Goal: Book appointment/travel/reservation

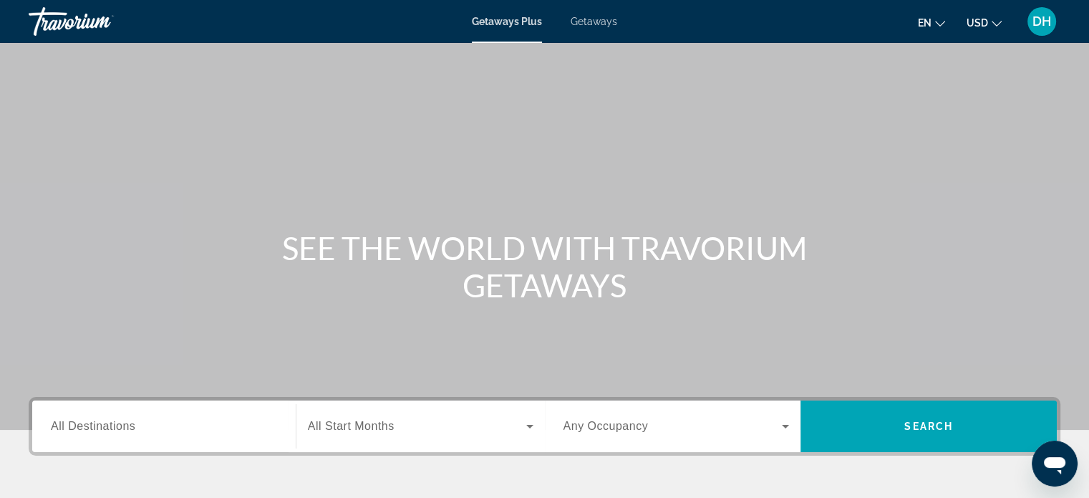
click at [89, 428] on span "All Destinations" at bounding box center [93, 426] width 85 height 12
click at [89, 428] on input "Destination All Destinations" at bounding box center [164, 426] width 226 height 17
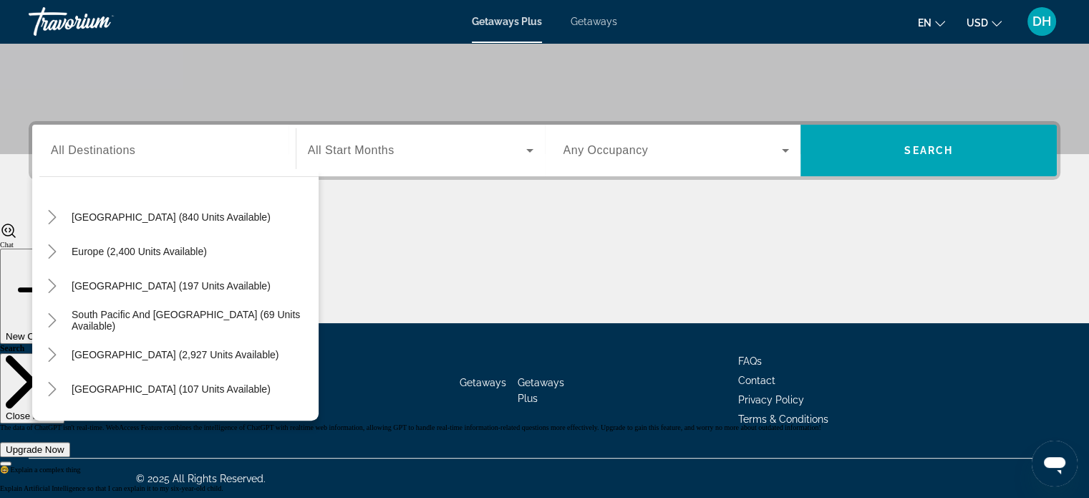
scroll to position [143, 0]
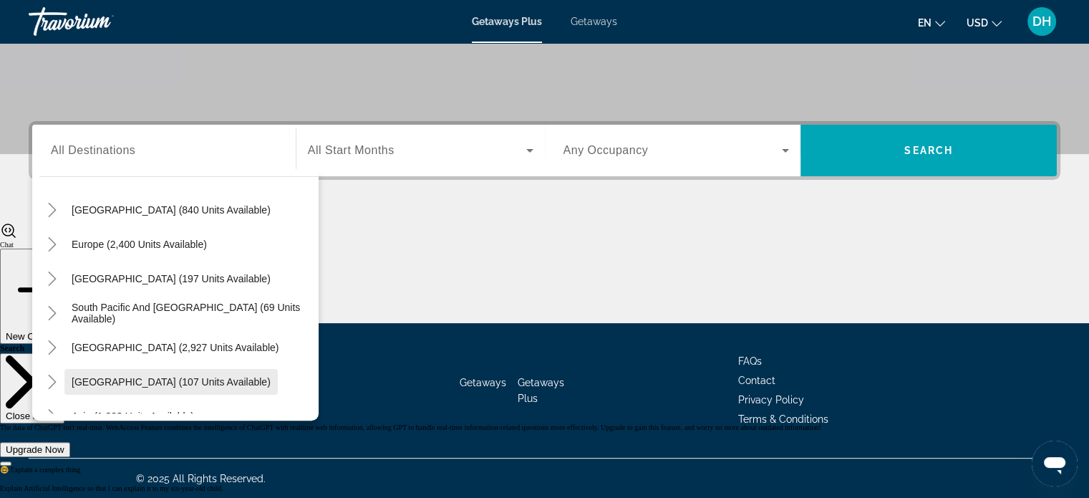
click at [188, 384] on span "[GEOGRAPHIC_DATA] (107 units available)" at bounding box center [171, 381] width 199 height 11
type input "**********"
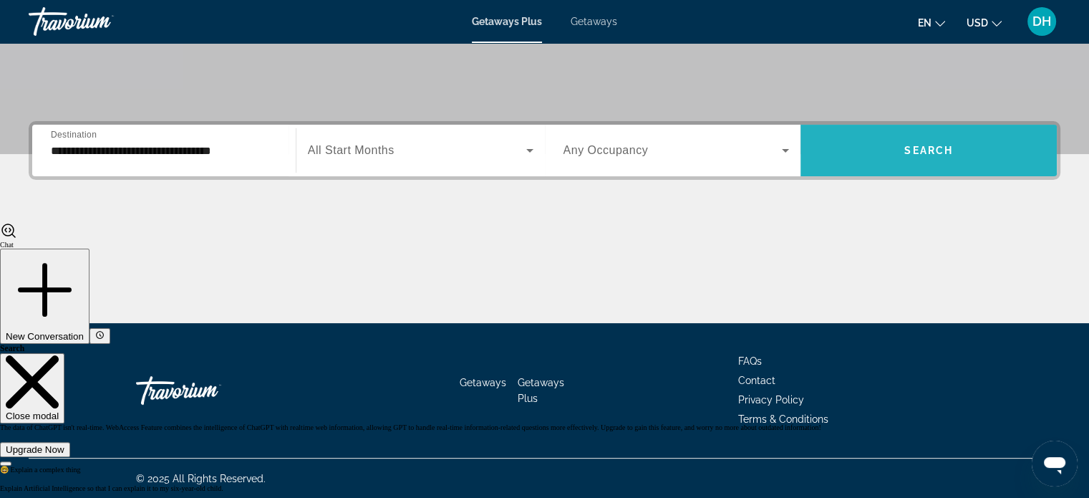
click at [904, 166] on span "Search widget" at bounding box center [929, 150] width 256 height 34
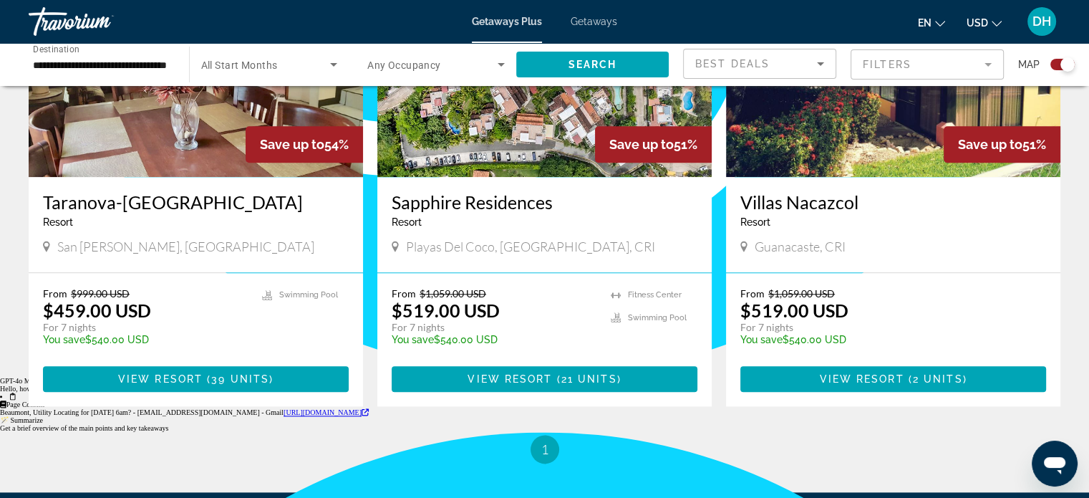
scroll to position [1662, 0]
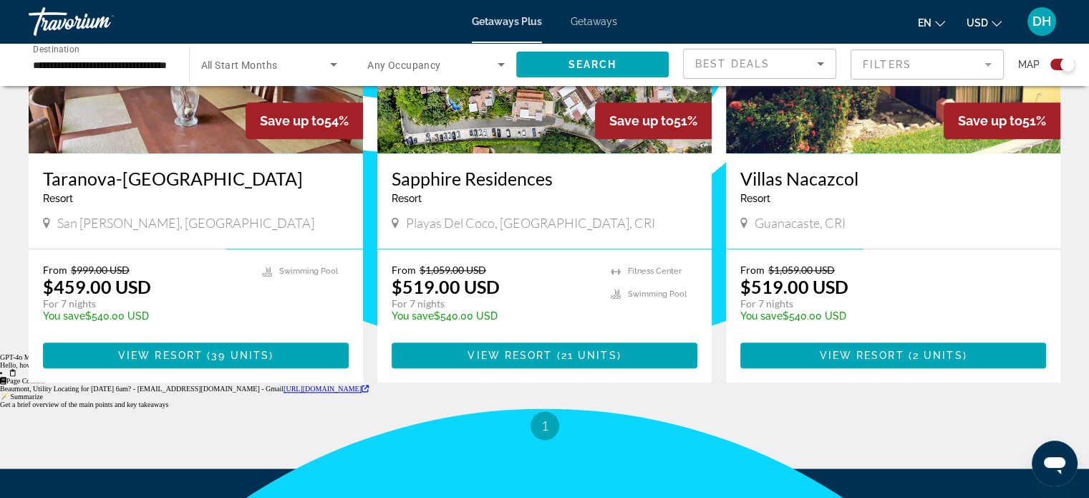
click at [794, 411] on ul "1 / 1 You're on page 1" at bounding box center [545, 425] width 1032 height 29
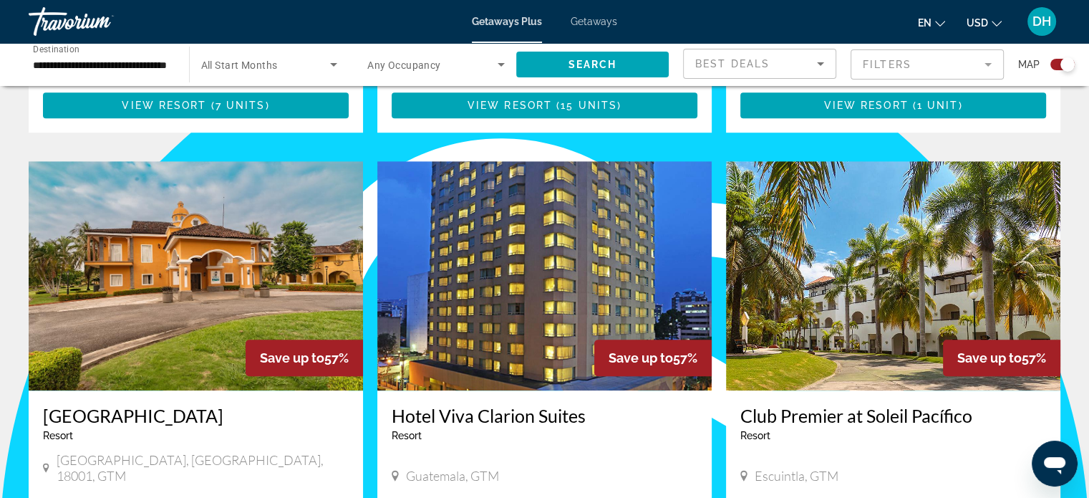
scroll to position [888, 0]
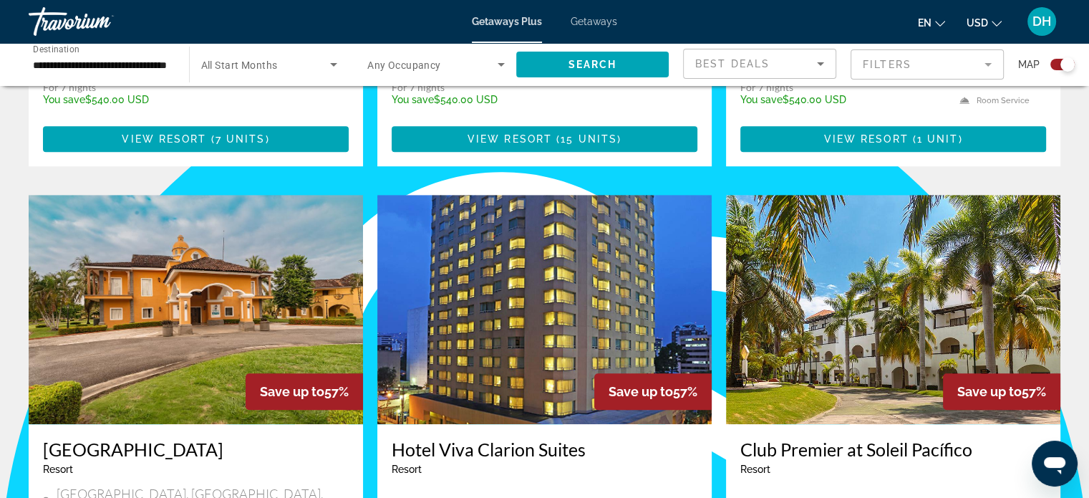
click at [160, 62] on input "**********" at bounding box center [102, 65] width 138 height 17
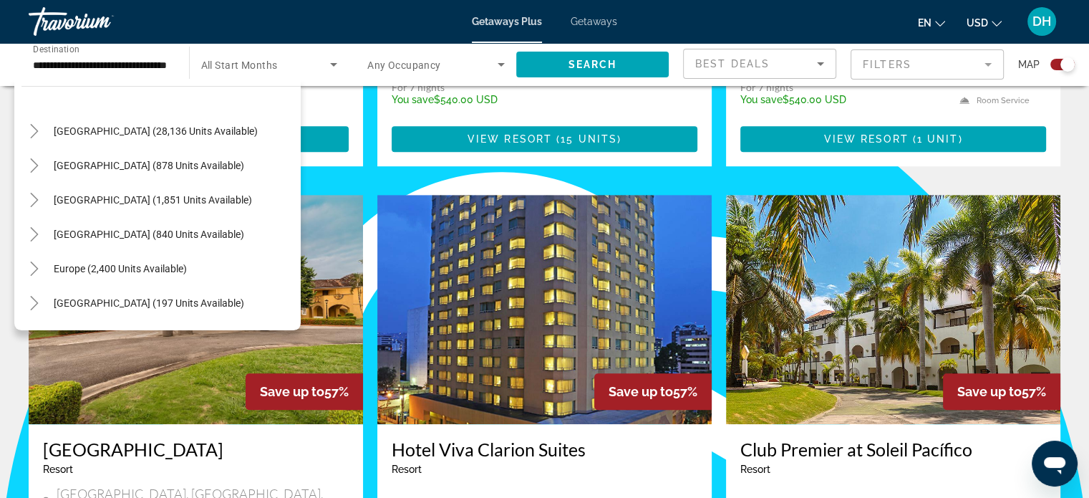
scroll to position [22, 0]
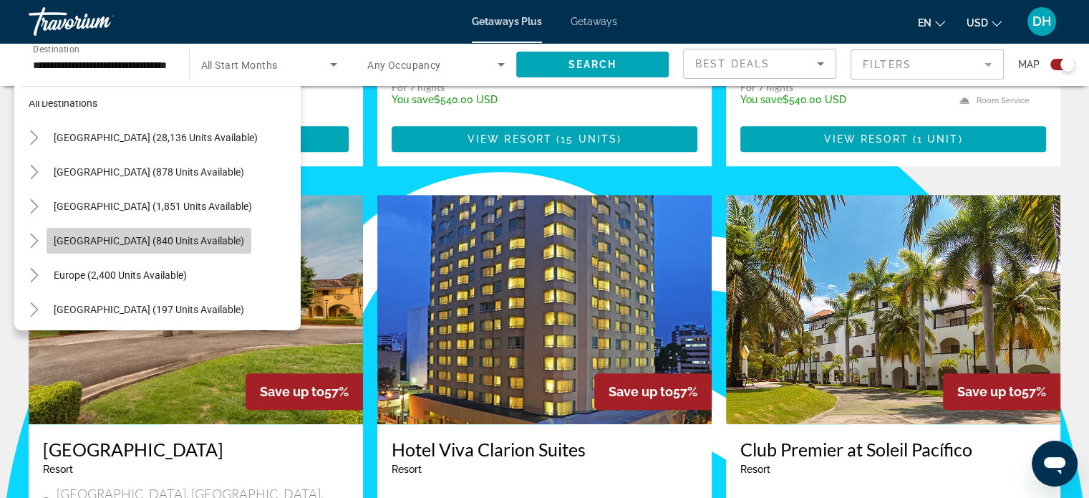
click at [244, 246] on span "[GEOGRAPHIC_DATA] (840 units available)" at bounding box center [149, 240] width 191 height 11
type input "**********"
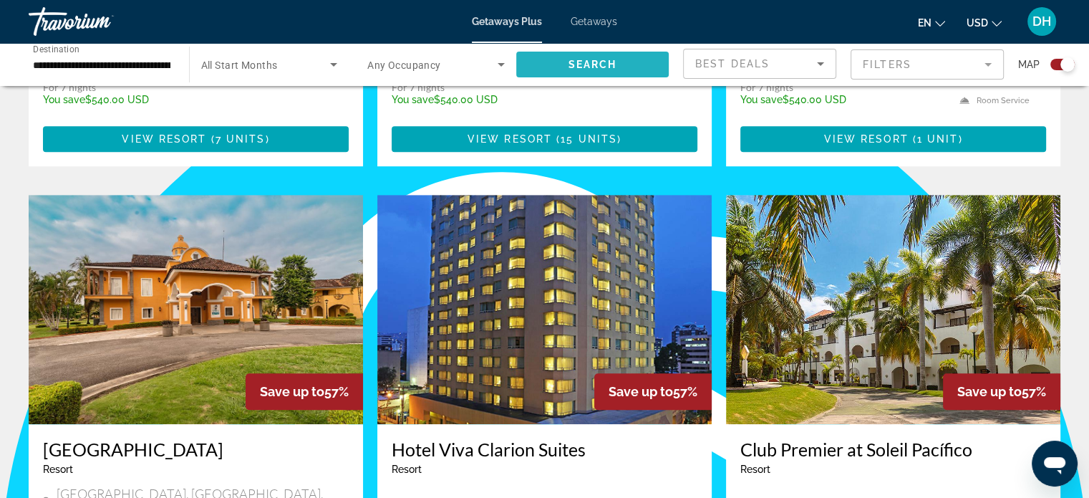
click at [584, 65] on span "Search" at bounding box center [592, 64] width 49 height 11
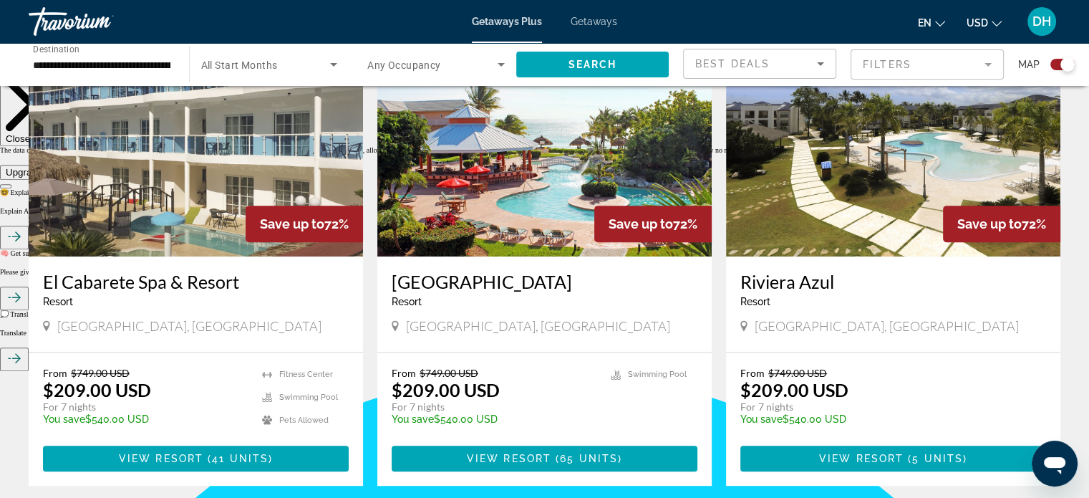
scroll to position [582, 0]
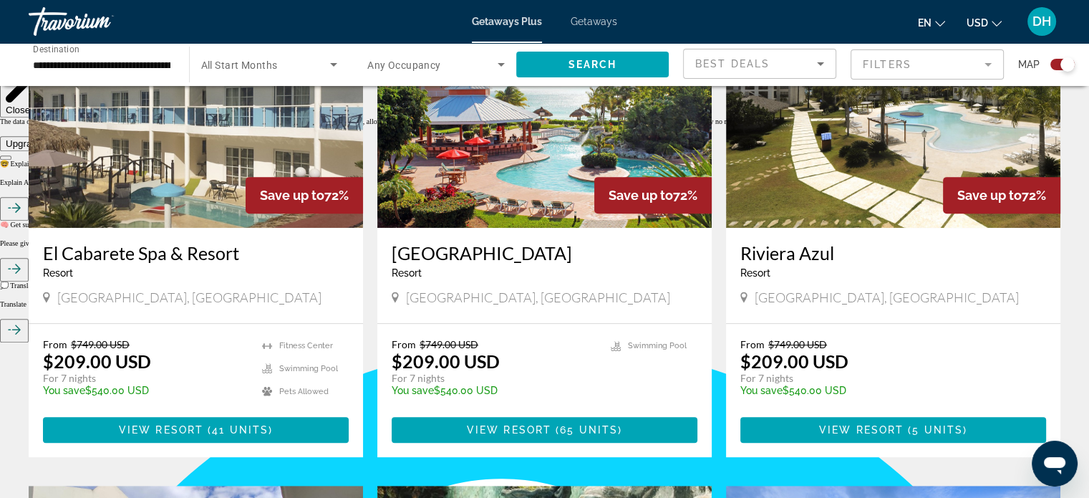
click at [517, 257] on h3 "[GEOGRAPHIC_DATA]" at bounding box center [545, 252] width 306 height 21
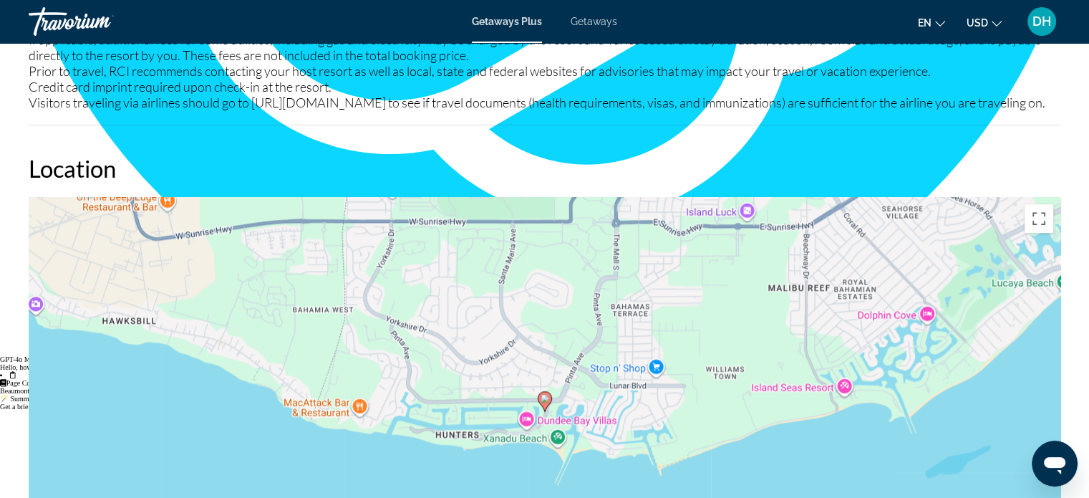
scroll to position [1662, 0]
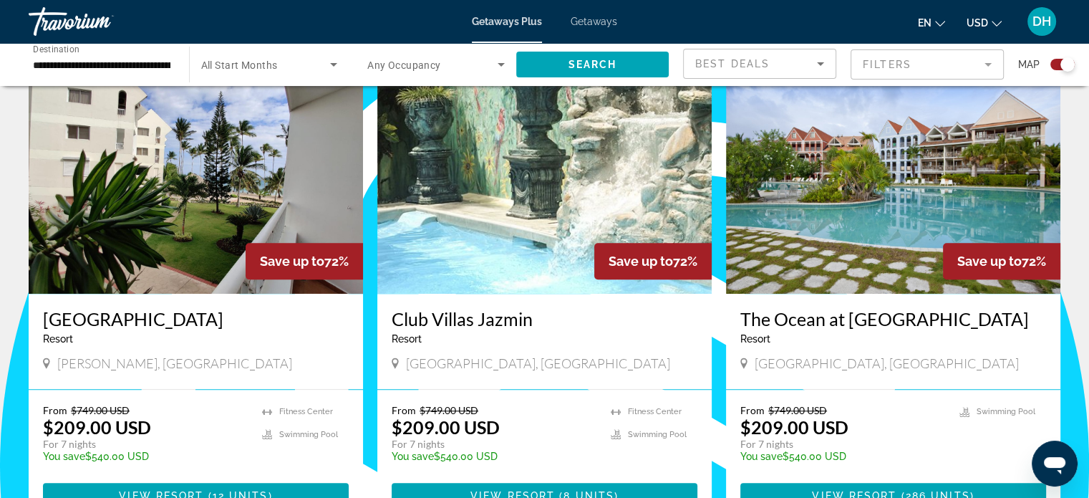
scroll to position [1031, 0]
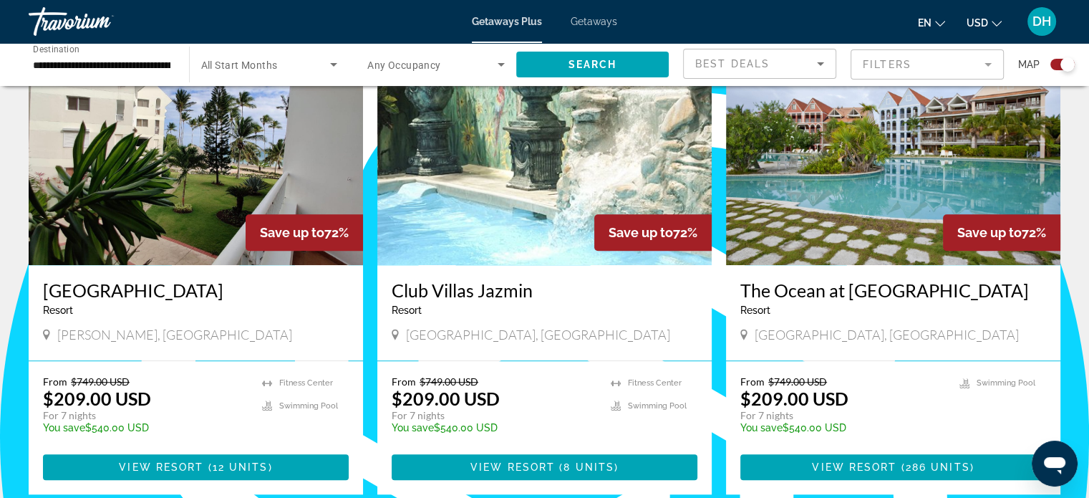
click at [788, 294] on h3 "The Ocean at [GEOGRAPHIC_DATA]" at bounding box center [894, 289] width 306 height 21
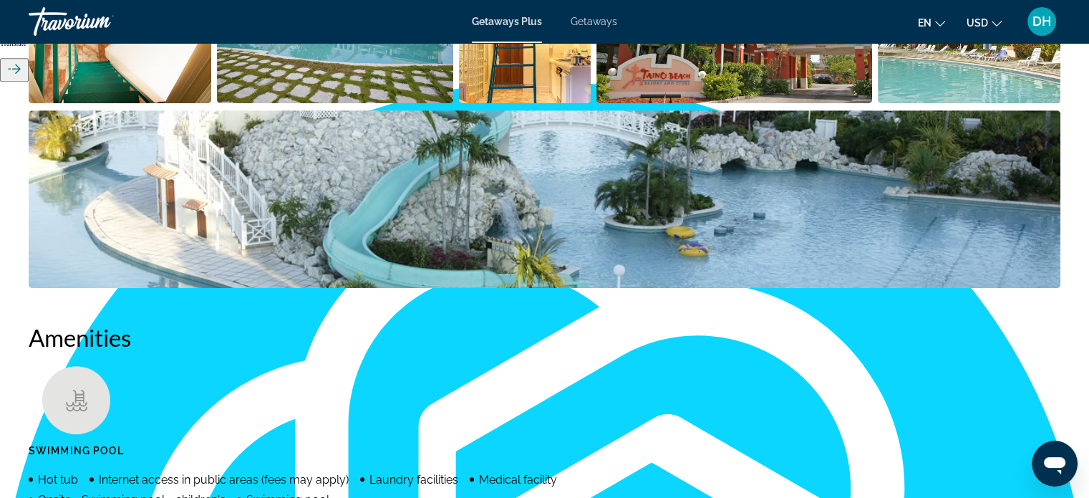
scroll to position [803, 0]
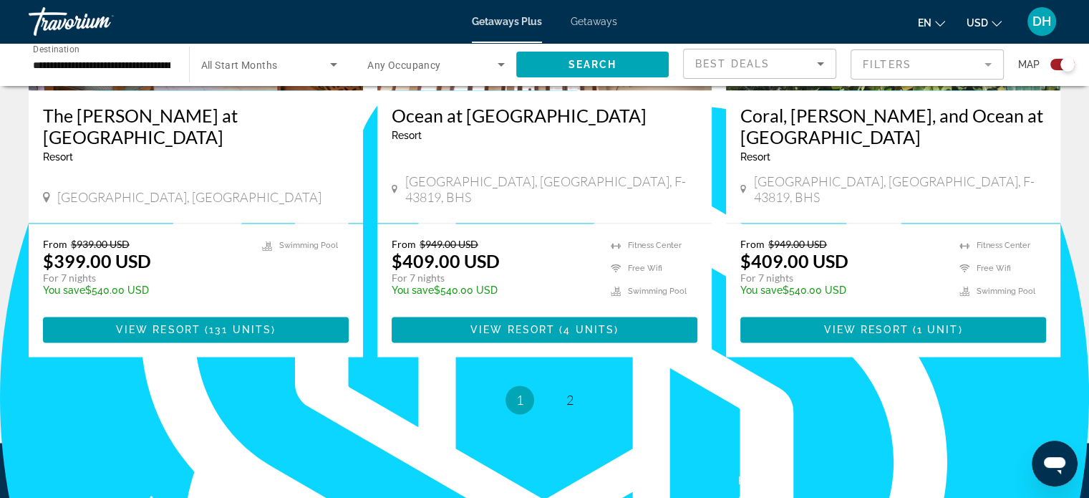
scroll to position [2220, 0]
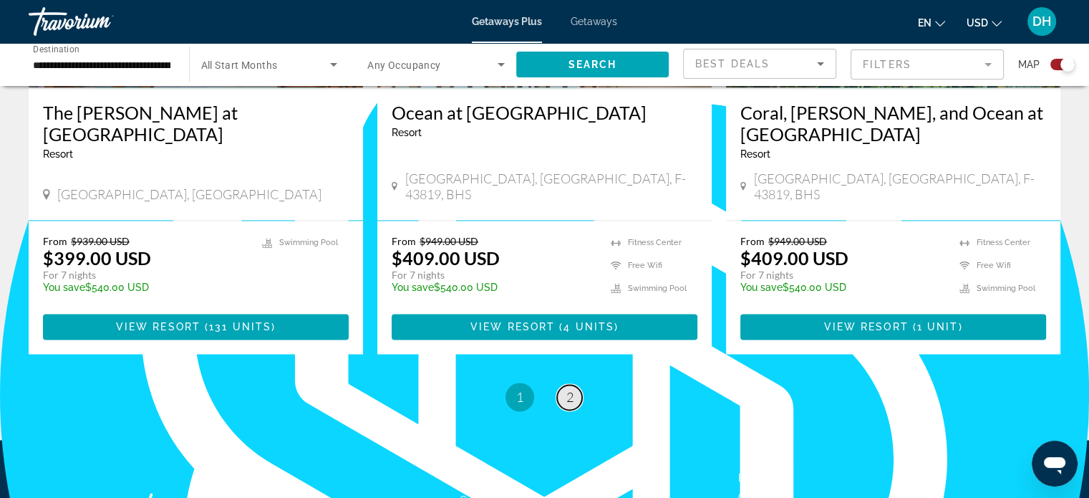
click at [567, 385] on link "page 2" at bounding box center [569, 397] width 25 height 25
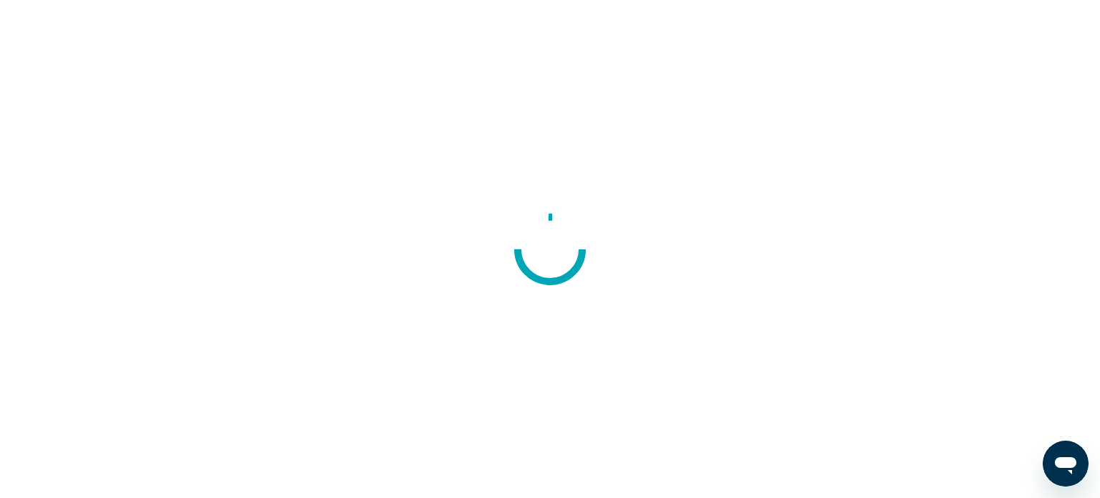
scroll to position [303, 0]
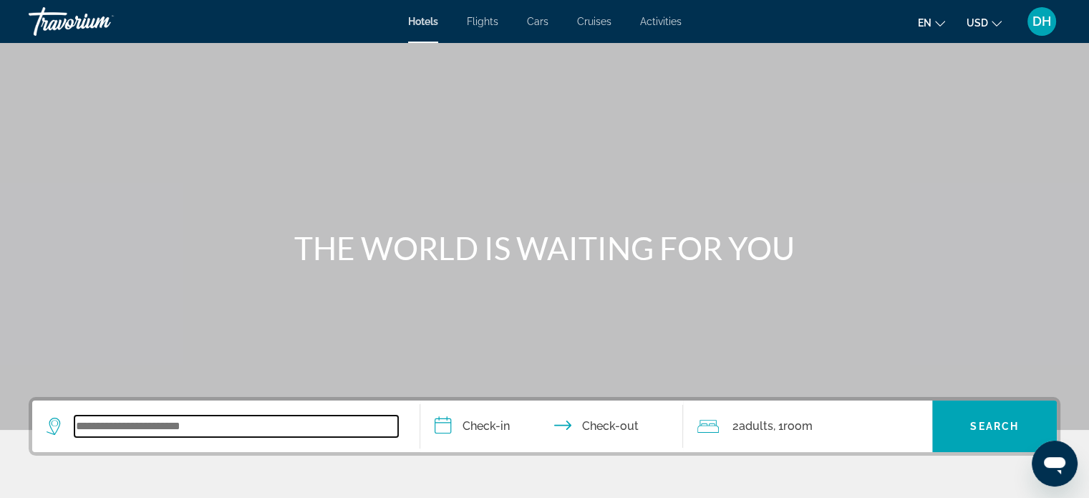
click at [239, 425] on input "Search widget" at bounding box center [236, 425] width 324 height 21
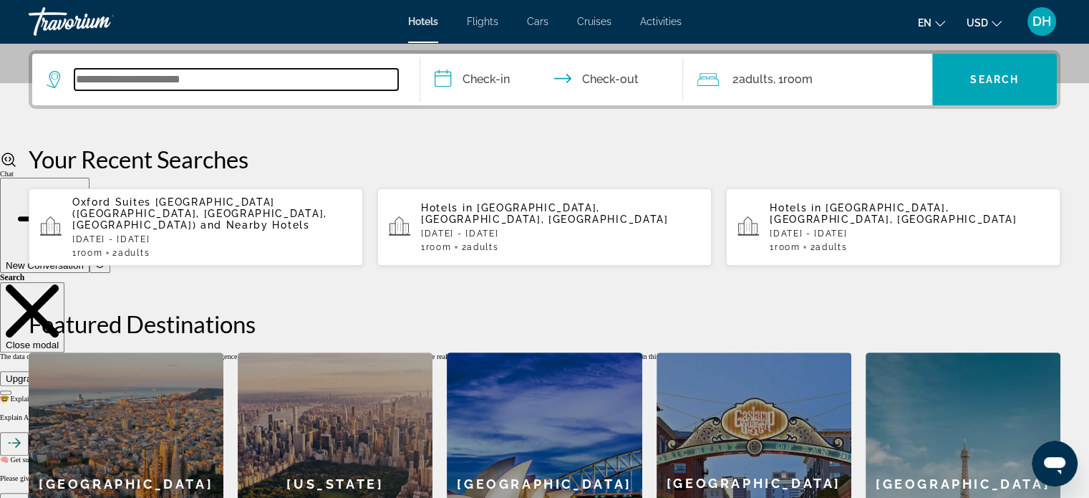
scroll to position [350, 0]
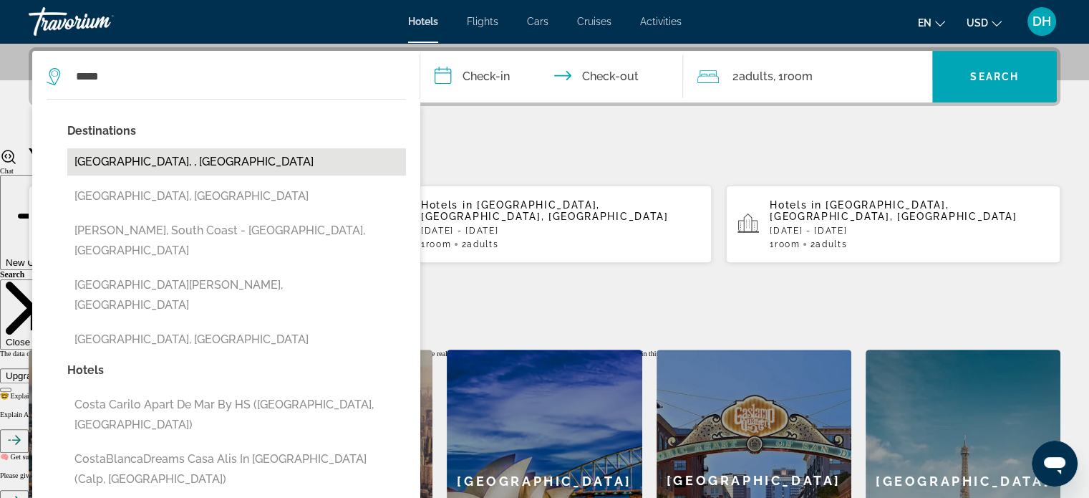
click at [181, 163] on button "Costa Rica, , Costa Rica" at bounding box center [236, 161] width 339 height 27
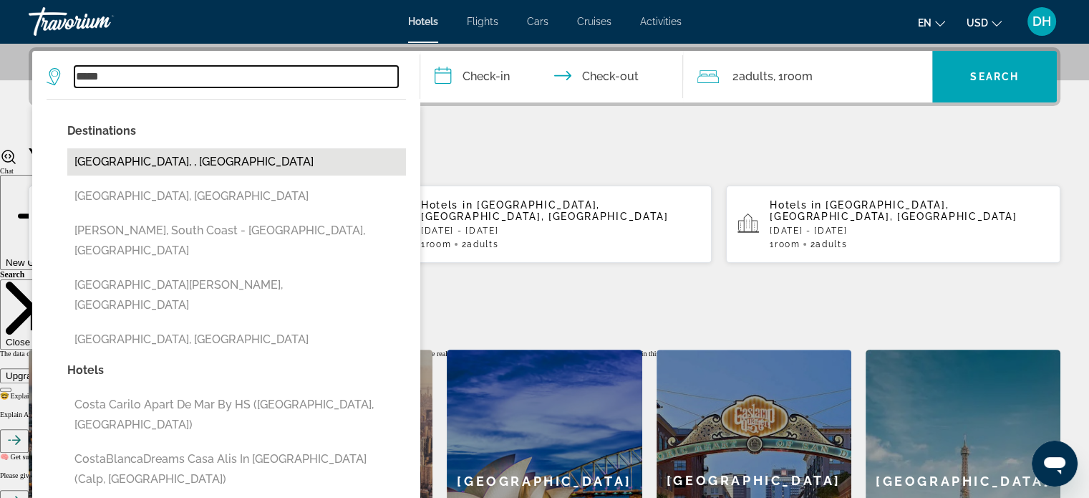
type input "**********"
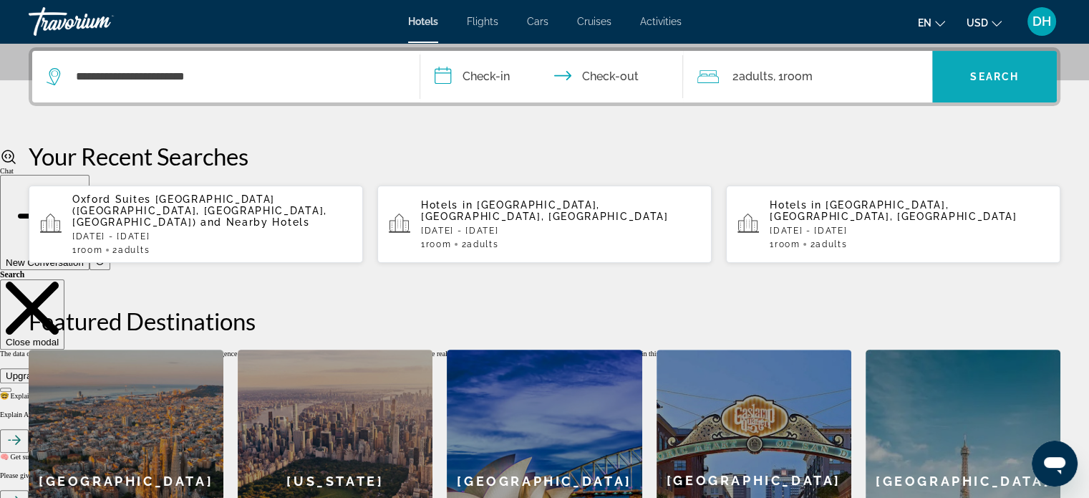
click at [963, 79] on span "Search widget" at bounding box center [995, 76] width 125 height 34
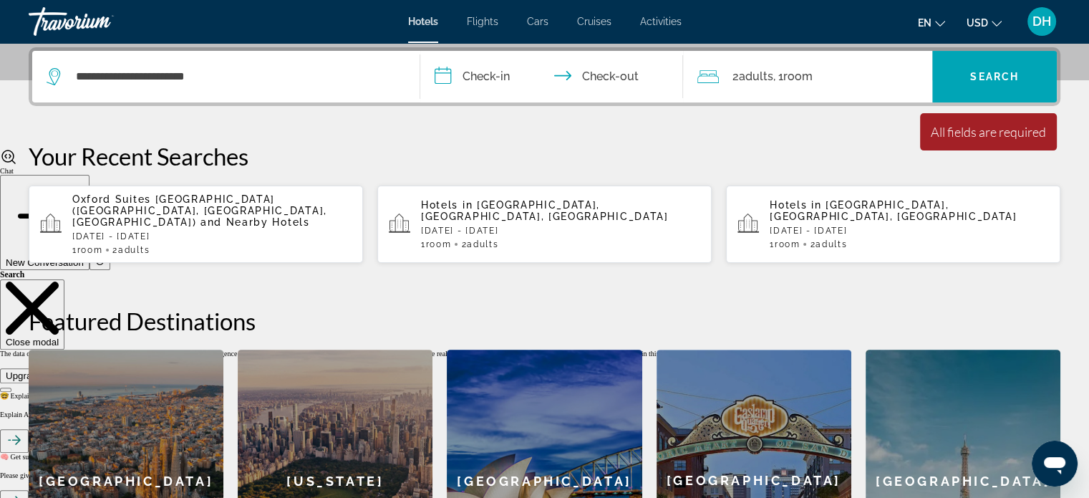
click at [540, 91] on input "**********" at bounding box center [554, 79] width 269 height 56
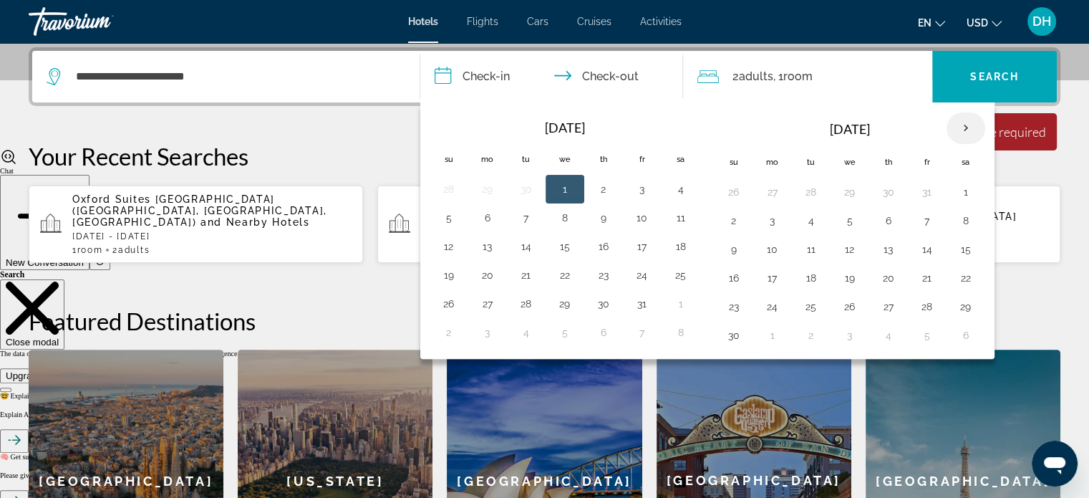
click at [963, 130] on th "Next month" at bounding box center [966, 128] width 39 height 32
click at [730, 271] on button "15" at bounding box center [734, 278] width 23 height 20
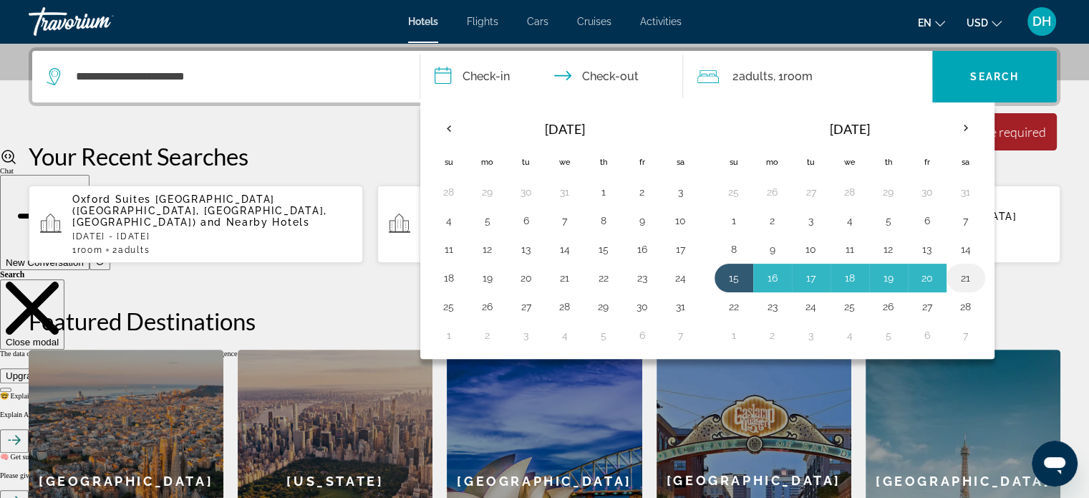
click at [968, 281] on button "21" at bounding box center [966, 278] width 23 height 20
type input "**********"
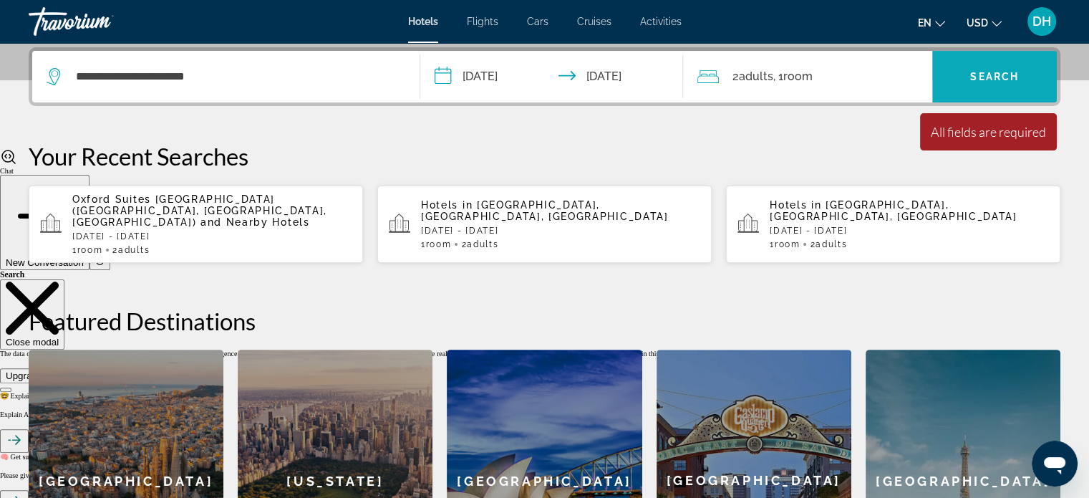
click at [957, 73] on span "Search widget" at bounding box center [995, 76] width 125 height 34
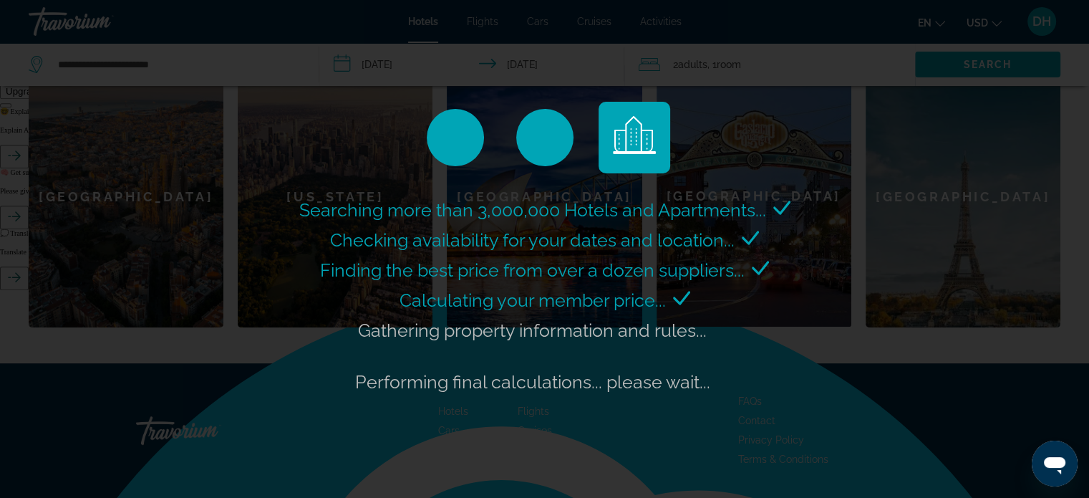
scroll to position [655, 0]
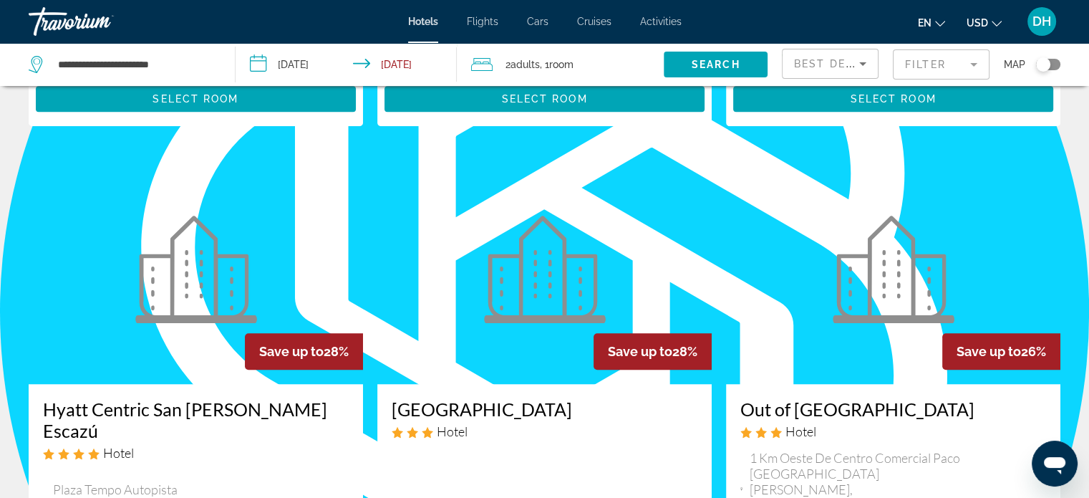
scroll to position [1165, 0]
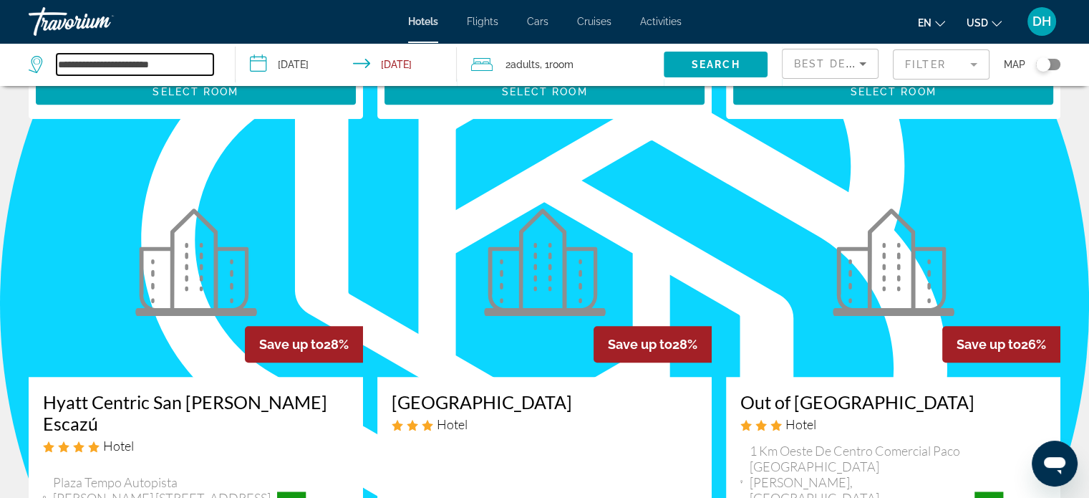
click at [190, 62] on input "**********" at bounding box center [135, 64] width 157 height 21
type input "*"
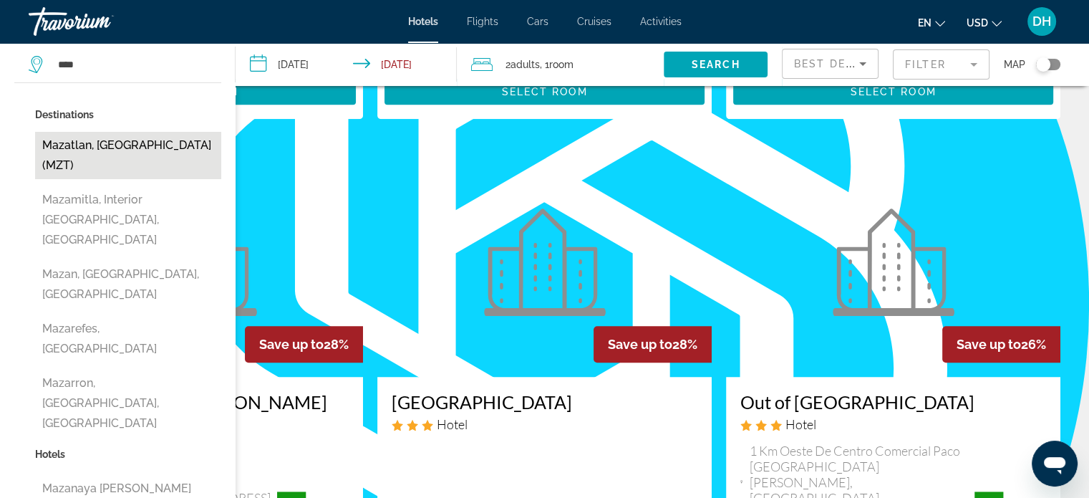
click at [109, 151] on button "Mazatlan, Mexico (MZT)" at bounding box center [128, 155] width 186 height 47
type input "**********"
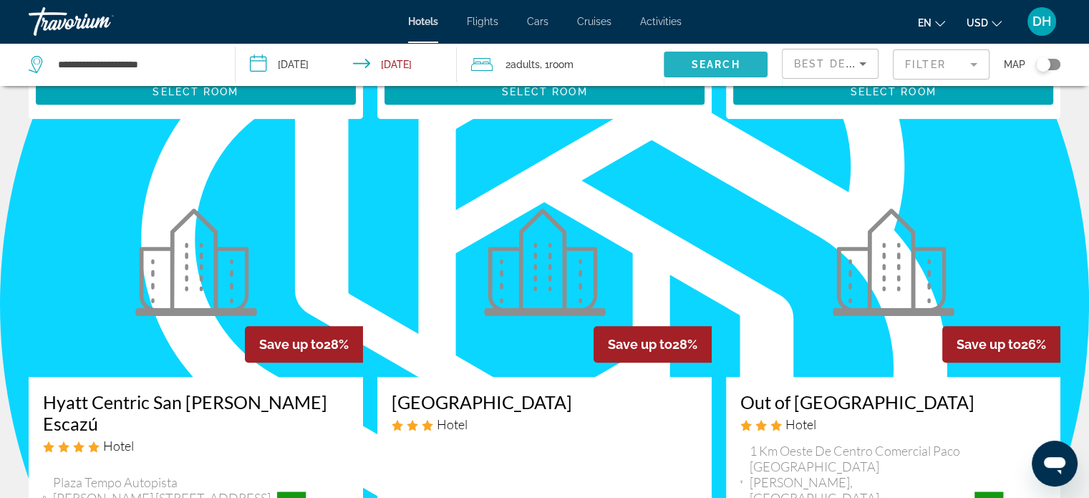
click at [721, 59] on span "Search" at bounding box center [716, 64] width 49 height 11
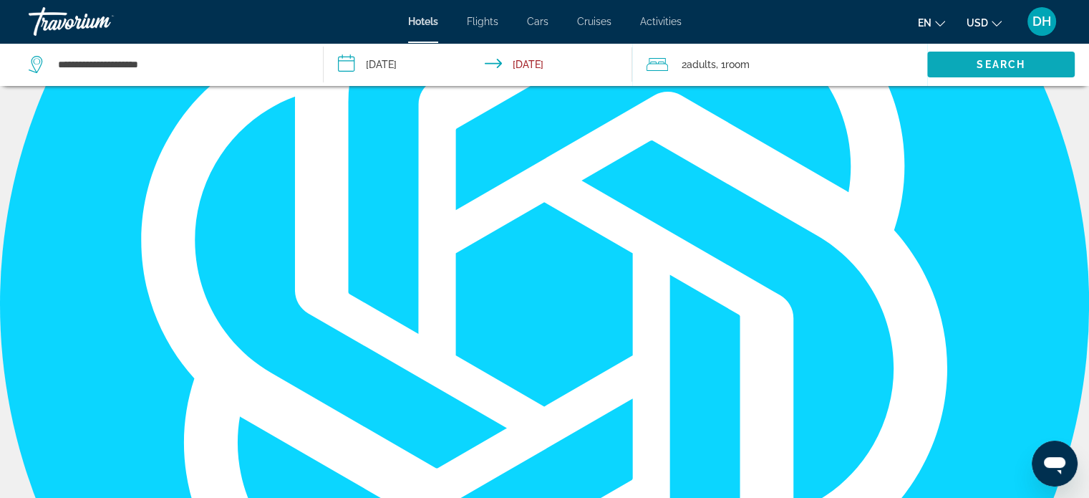
scroll to position [0, 0]
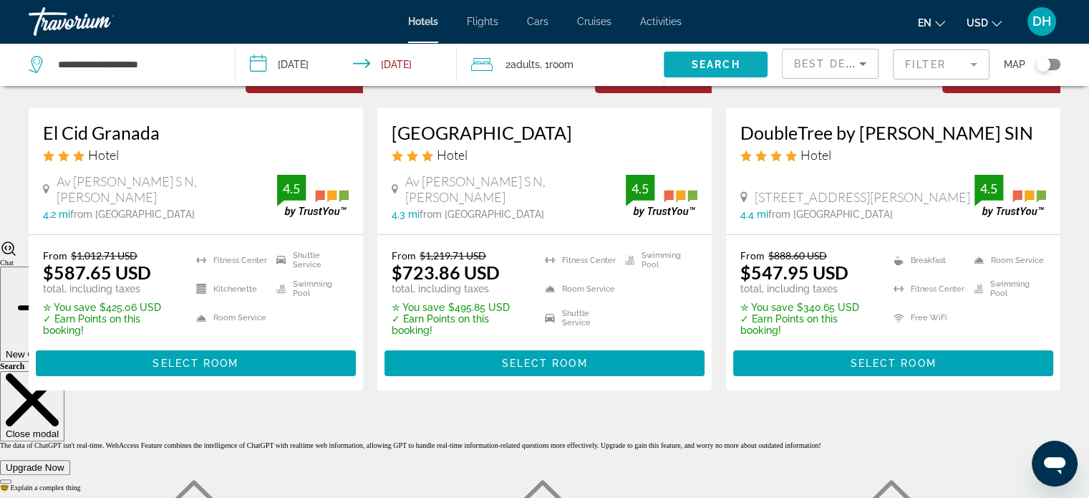
scroll to position [229, 0]
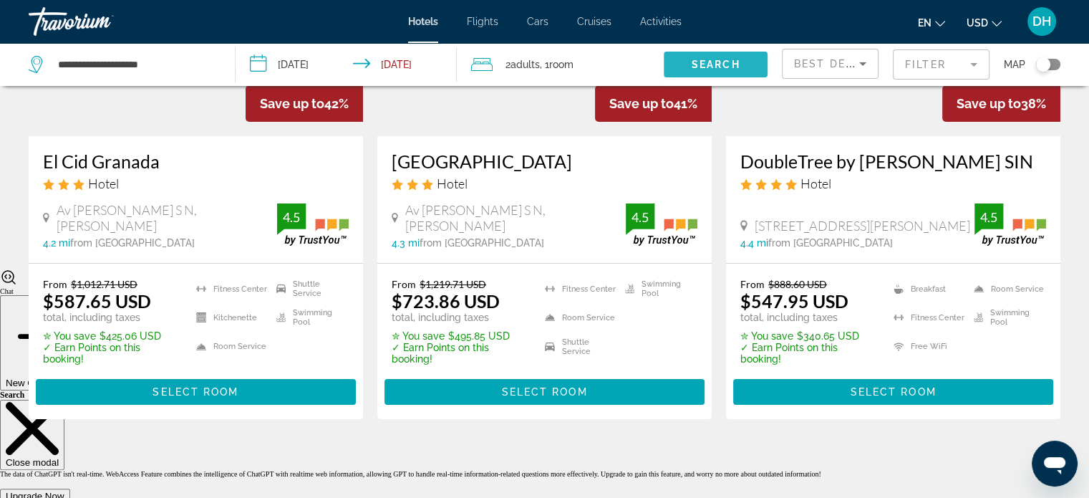
click at [721, 59] on span "Search" at bounding box center [716, 64] width 49 height 11
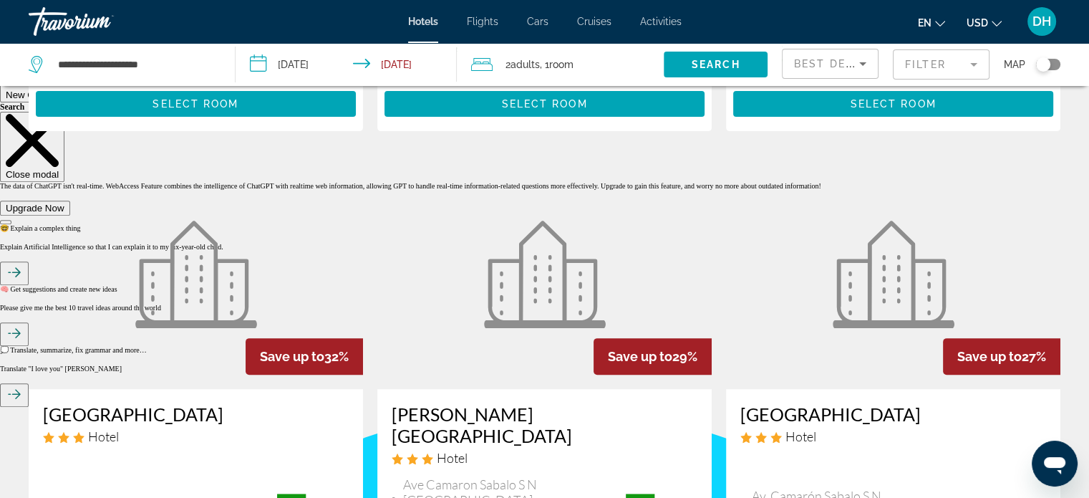
scroll to position [516, 0]
